Goal: Transaction & Acquisition: Download file/media

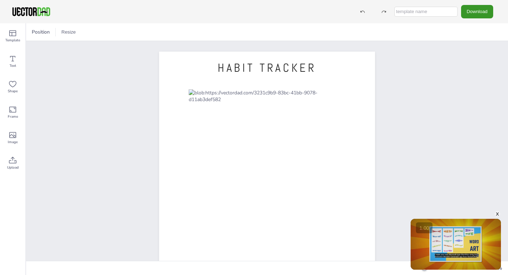
click at [476, 14] on button "Download" at bounding box center [477, 11] width 32 height 13
click at [430, 89] on div "HABIT TRACKER [DOMAIN_NAME]" at bounding box center [267, 191] width 482 height 300
click at [468, 17] on button "Download" at bounding box center [477, 11] width 32 height 13
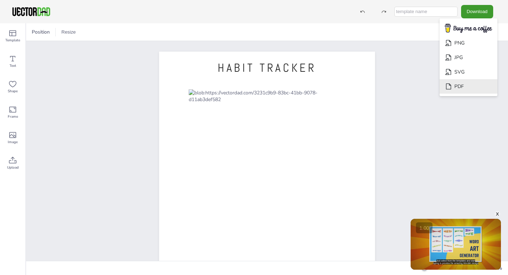
click at [483, 89] on li "PDF" at bounding box center [469, 86] width 58 height 14
